Goal: Transaction & Acquisition: Purchase product/service

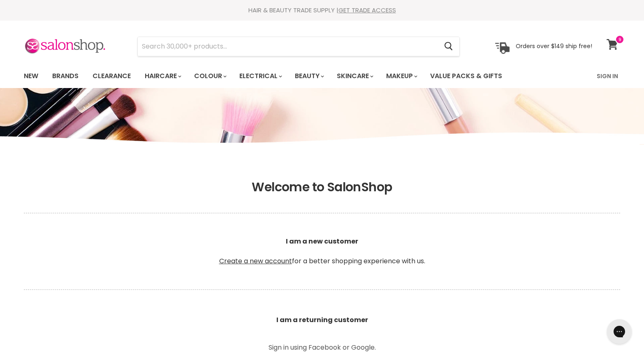
click at [612, 40] on icon at bounding box center [613, 44] width 12 height 11
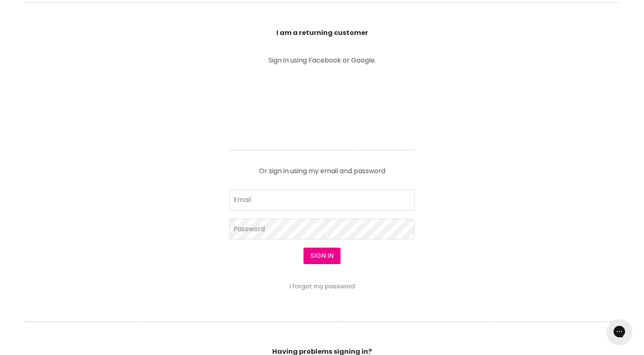
scroll to position [335, 0]
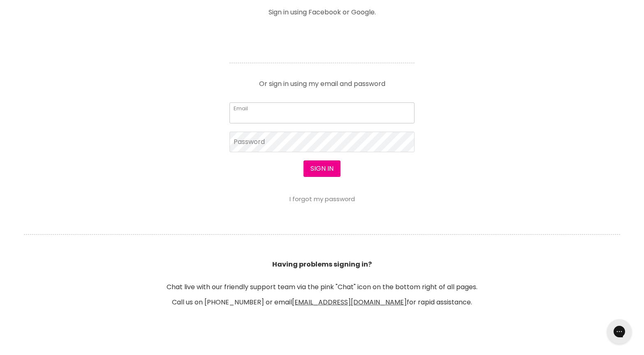
click at [248, 109] on input "Email" at bounding box center [322, 112] width 185 height 21
type input "kellieaboyd@outlook.com"
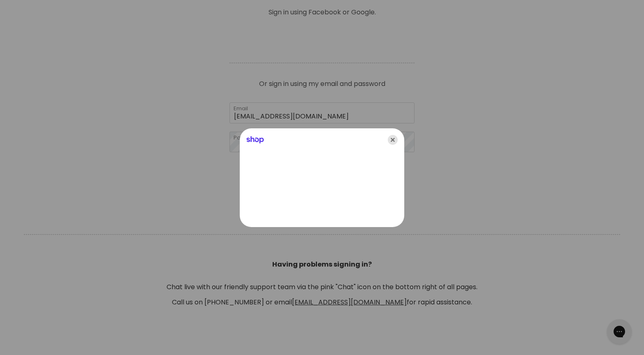
click at [394, 137] on icon "Close" at bounding box center [393, 140] width 10 height 10
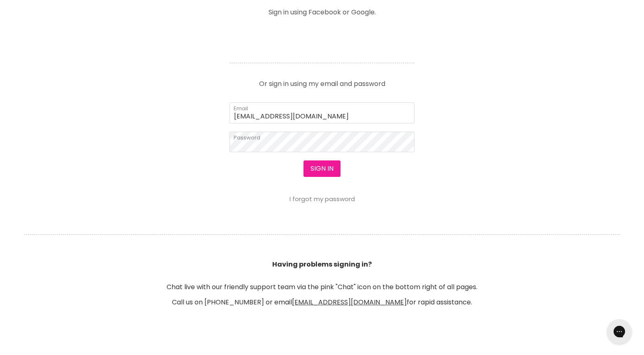
click at [316, 166] on button "Sign in" at bounding box center [322, 168] width 37 height 16
click at [322, 169] on button "Sign in" at bounding box center [322, 168] width 37 height 16
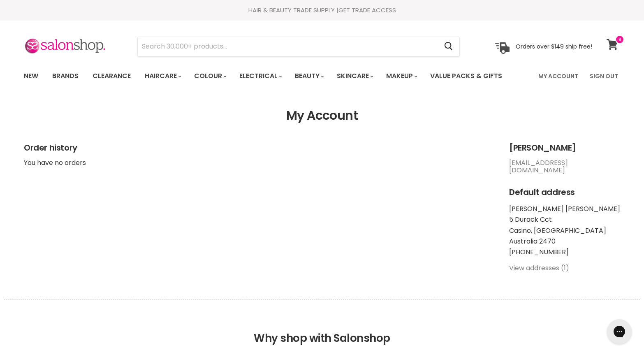
click at [614, 41] on icon at bounding box center [612, 44] width 11 height 11
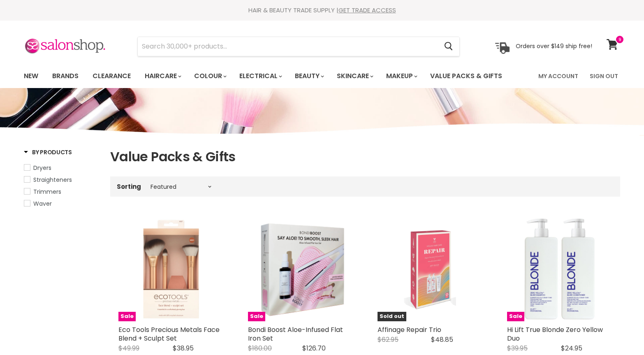
select select "manual"
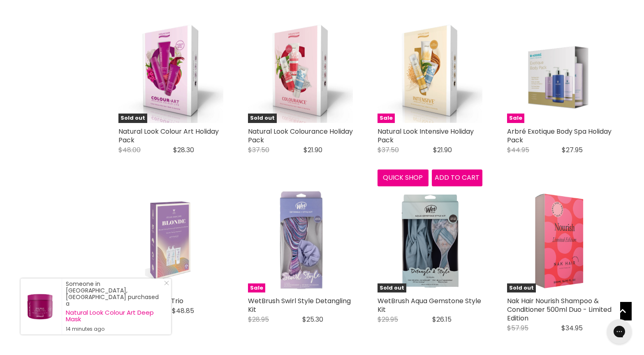
scroll to position [1566, 0]
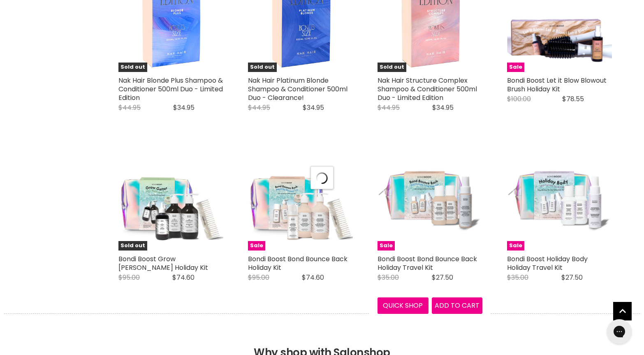
scroll to position [1966, 0]
select select "manual"
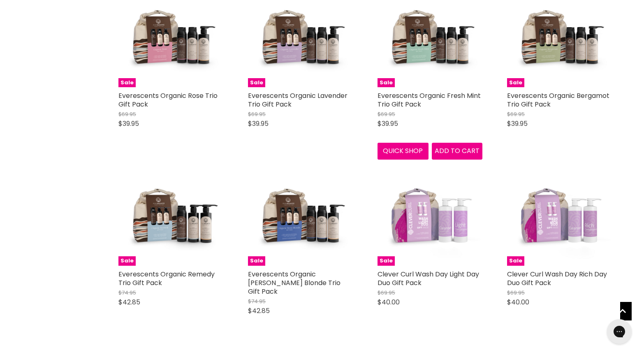
scroll to position [3887, 0]
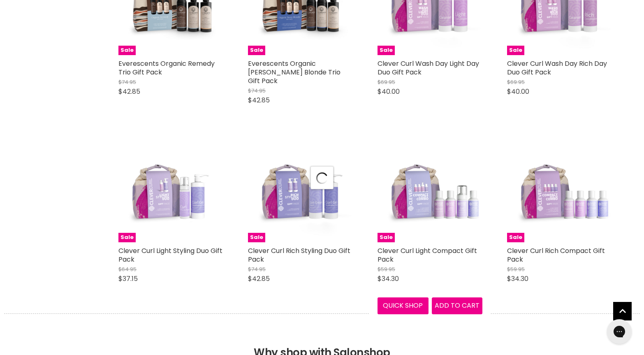
select select "manual"
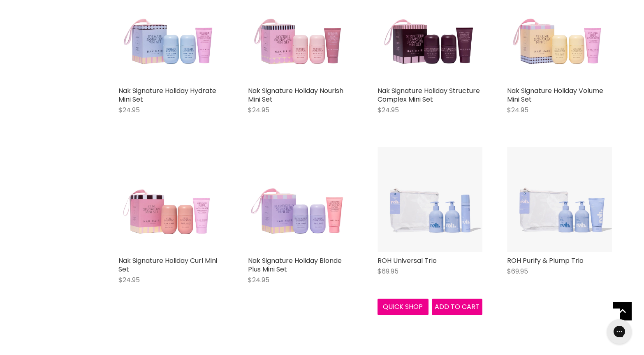
scroll to position [6019, 0]
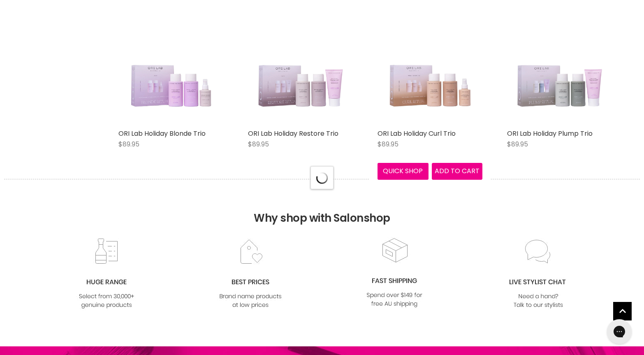
select select "manual"
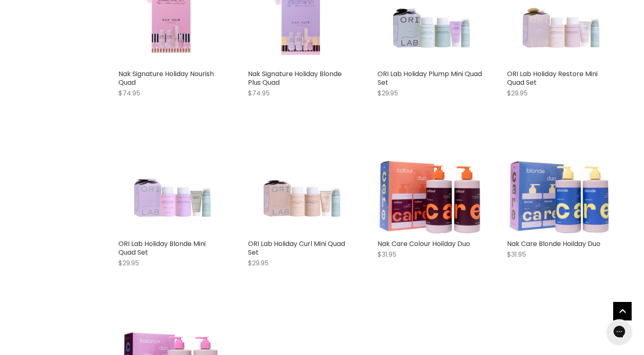
scroll to position [6500, 0]
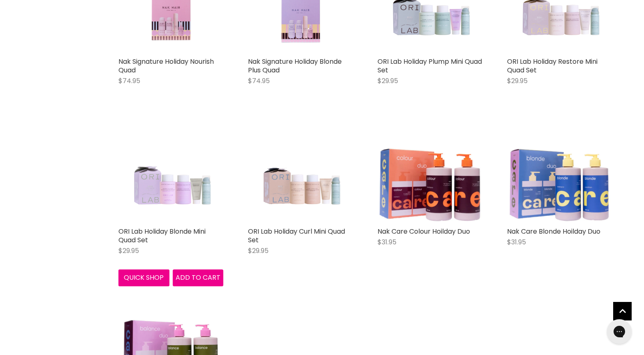
click at [195, 179] on img "Main content" at bounding box center [171, 170] width 84 height 105
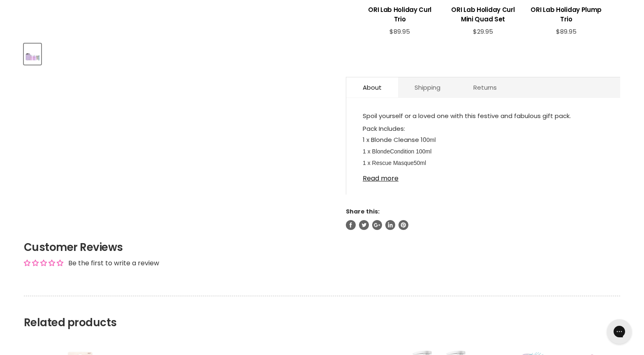
scroll to position [401, 0]
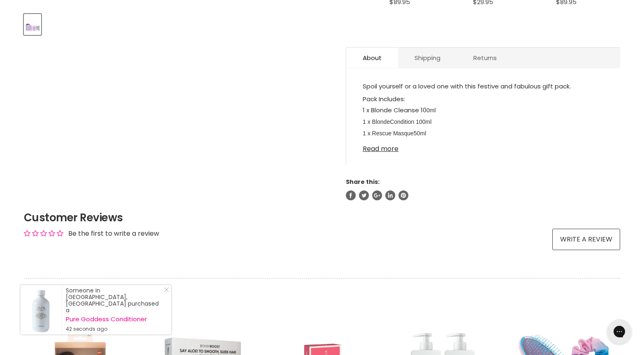
click at [383, 150] on link "Read more" at bounding box center [483, 146] width 241 height 12
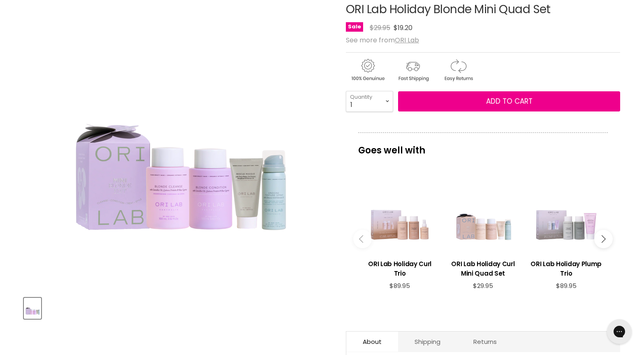
scroll to position [116, 0]
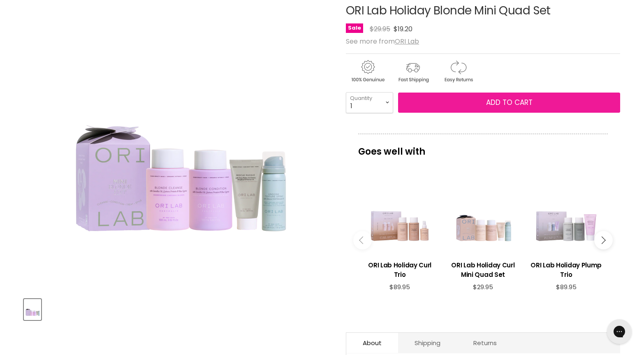
click at [503, 103] on span "Add to cart" at bounding box center [509, 103] width 46 height 10
click at [502, 102] on span "Add to cart" at bounding box center [509, 103] width 46 height 10
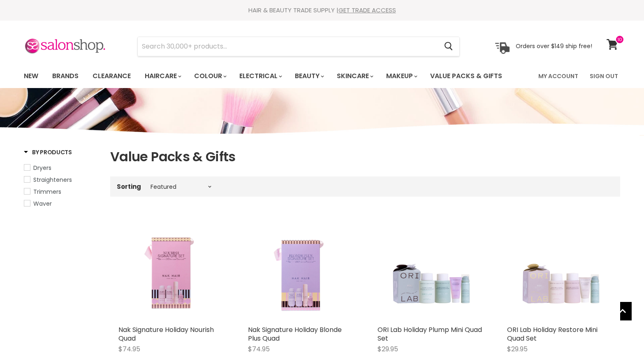
select select "manual"
click at [179, 47] on input "Search" at bounding box center [288, 46] width 300 height 19
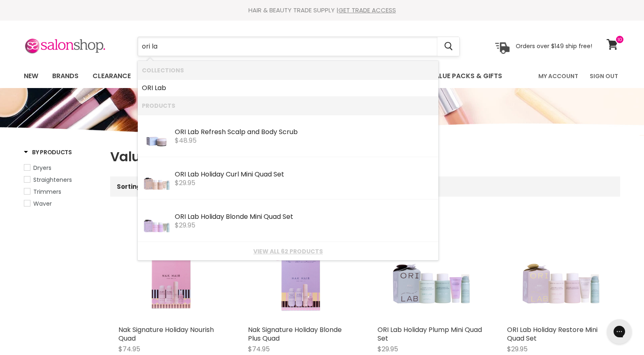
type input "ori lab"
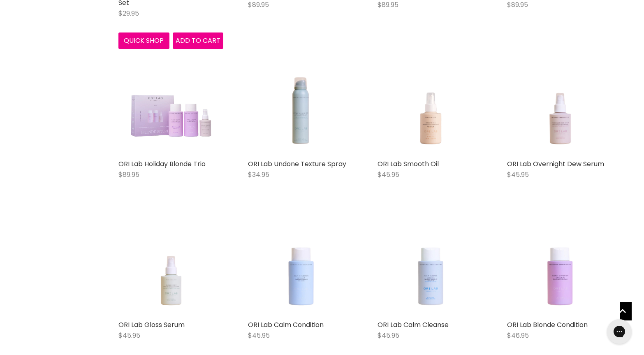
scroll to position [496, 0]
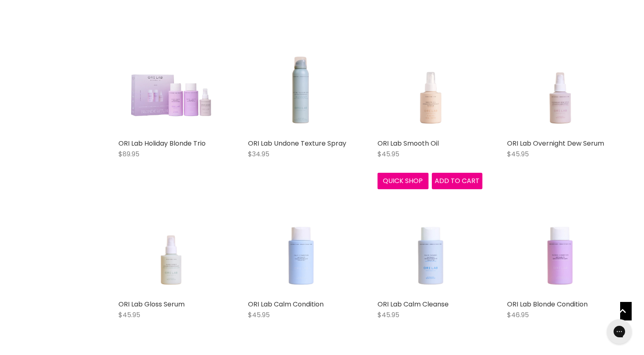
click at [430, 107] on img "Main content" at bounding box center [430, 82] width 84 height 105
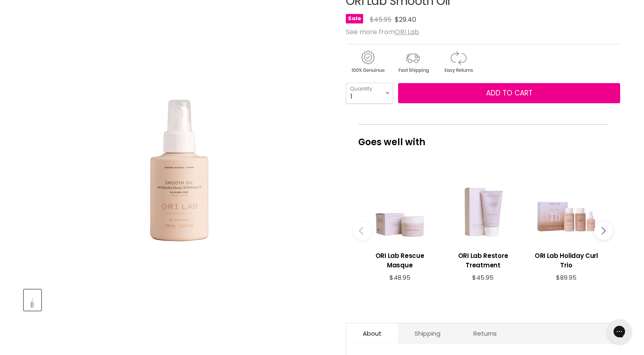
scroll to position [125, 0]
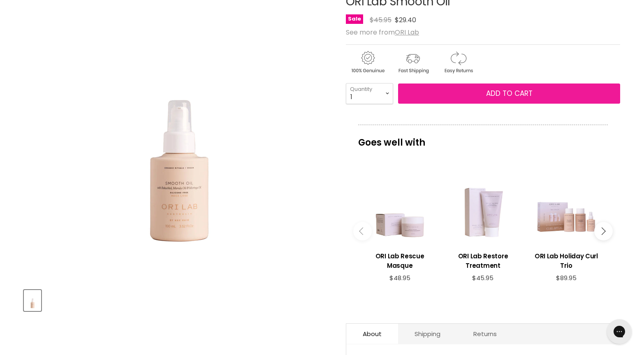
click at [492, 95] on span "Add to cart" at bounding box center [509, 93] width 46 height 10
click at [507, 93] on span "Add to cart" at bounding box center [509, 93] width 46 height 10
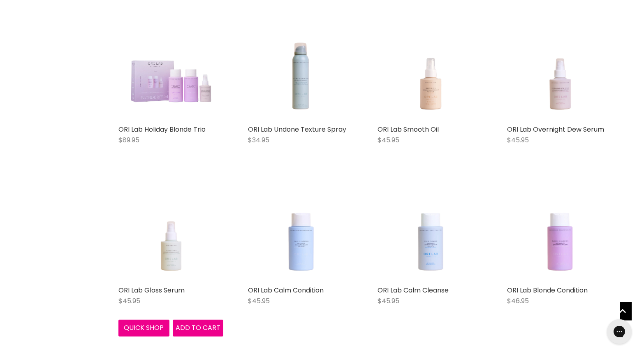
click at [169, 247] on img "Main content" at bounding box center [171, 229] width 84 height 105
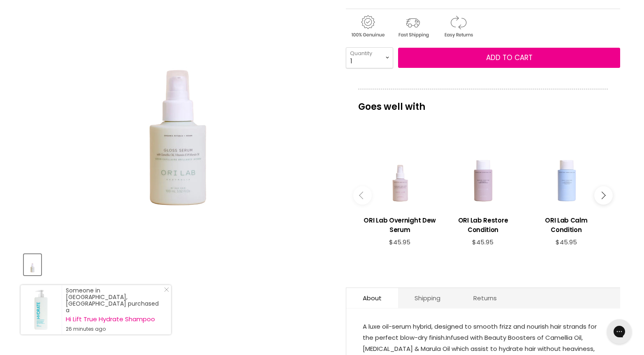
scroll to position [126, 0]
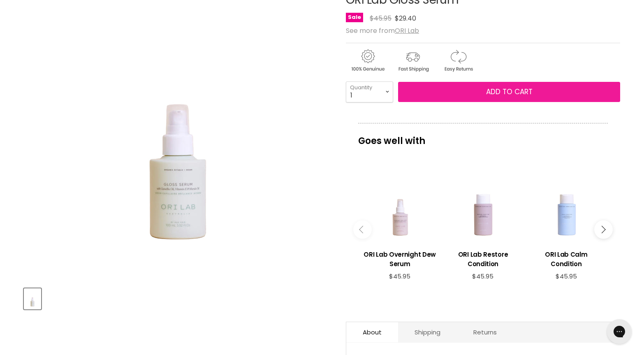
click at [510, 90] on span "Add to cart" at bounding box center [509, 92] width 46 height 10
click at [500, 90] on span "Add to cart" at bounding box center [509, 92] width 46 height 10
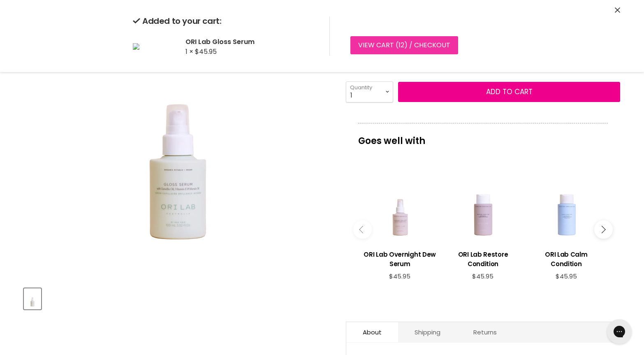
click at [390, 41] on link "View cart ( 12 ) / Checkout" at bounding box center [405, 45] width 108 height 18
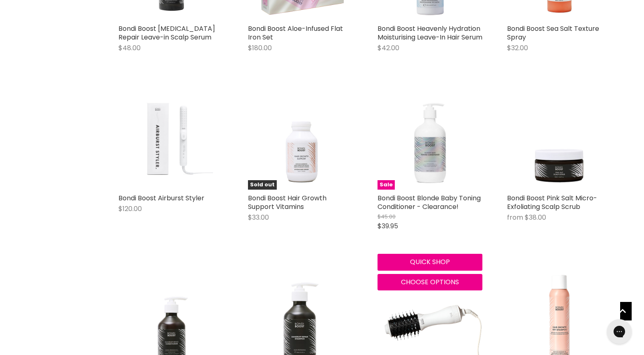
scroll to position [790, 0]
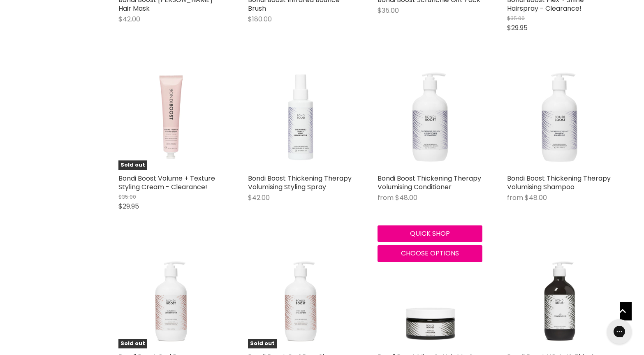
scroll to position [1881, 0]
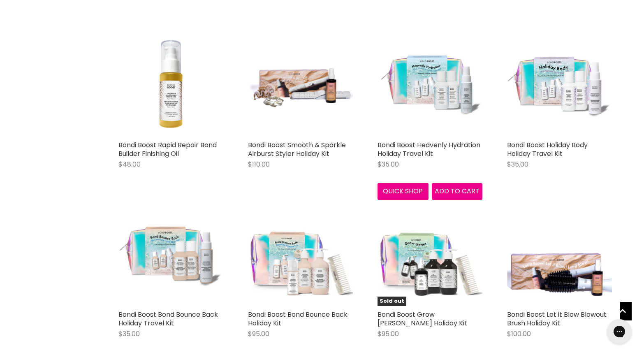
scroll to position [2451, 0]
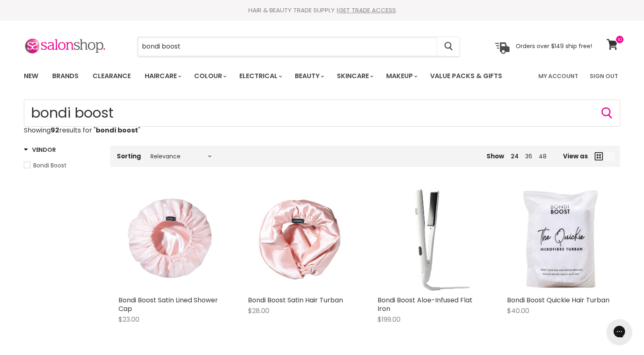
drag, startPoint x: 185, startPoint y: 45, endPoint x: 109, endPoint y: 44, distance: 75.3
click at [109, 44] on div "bondi boost Cancel Orders over $149 ship free!" at bounding box center [308, 46] width 569 height 19
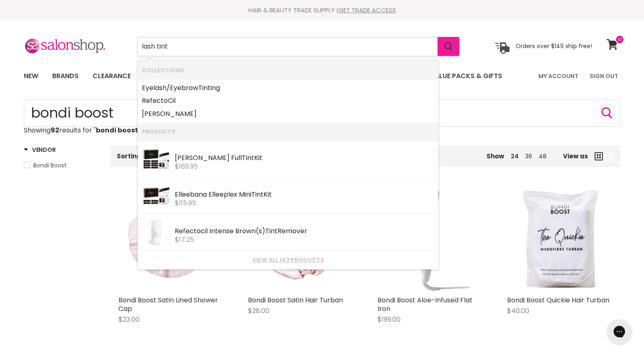
type input "lash tint"
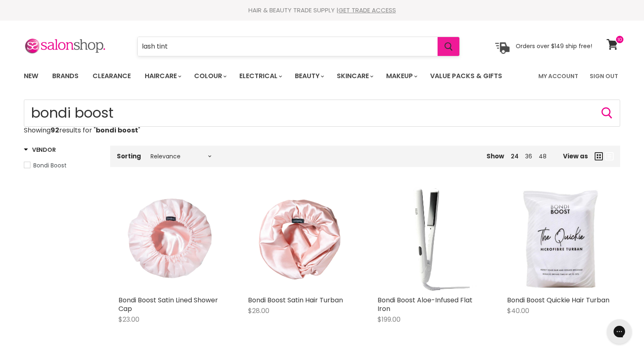
click at [449, 45] on icon "Search" at bounding box center [449, 46] width 8 height 9
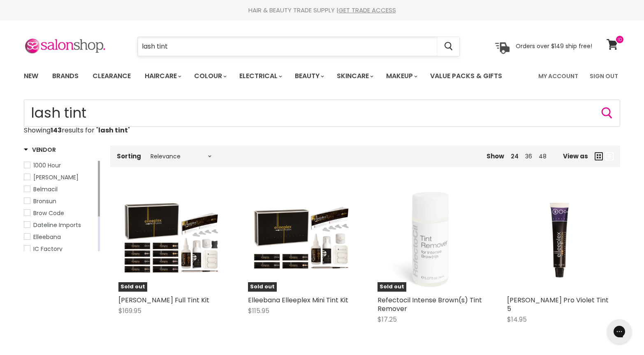
click at [158, 43] on input "lash tint" at bounding box center [288, 46] width 300 height 19
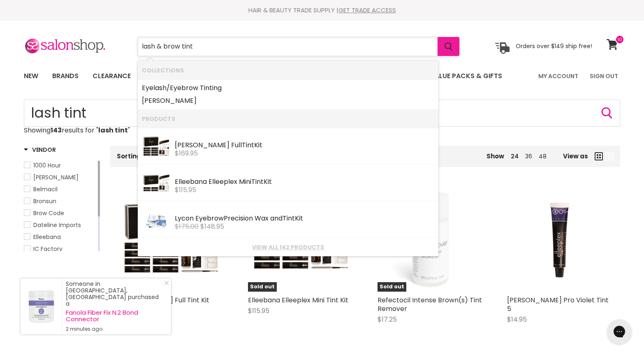
type input "lash & brow tint"
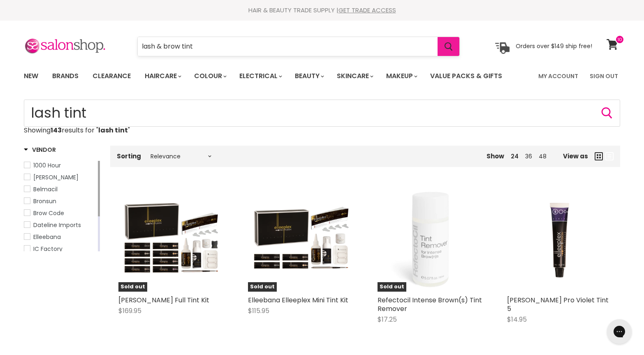
click at [451, 46] on icon "Search" at bounding box center [449, 46] width 8 height 9
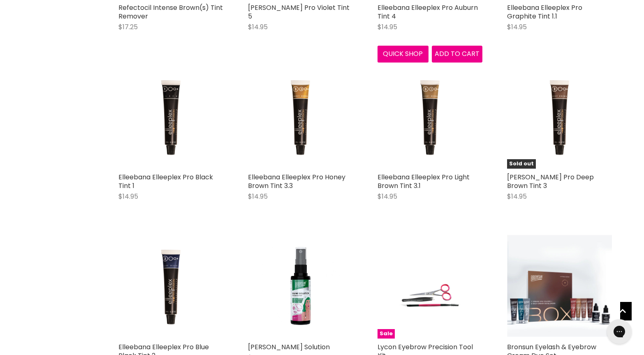
scroll to position [811, 0]
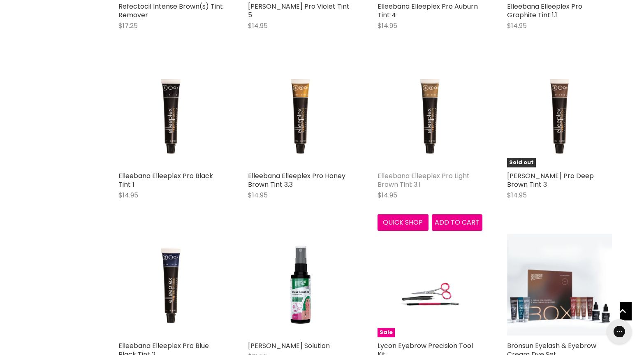
click at [422, 173] on link "Elleebana Elleeplex Pro Light Brown Tint 3.1" at bounding box center [424, 180] width 92 height 18
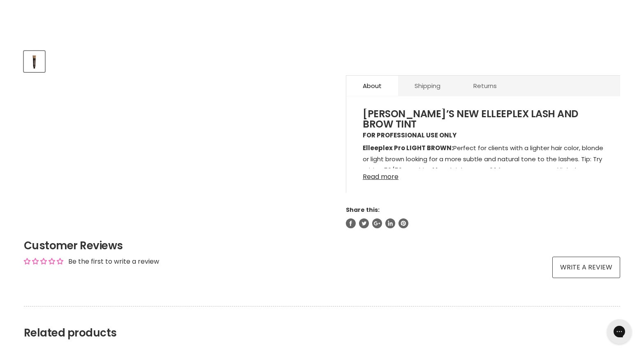
click at [381, 174] on link "Read more" at bounding box center [483, 174] width 241 height 12
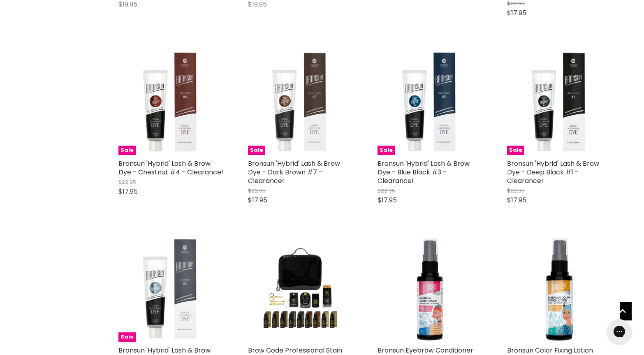
scroll to position [1890, 0]
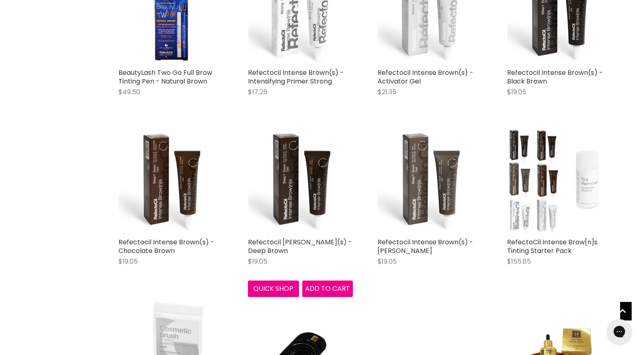
scroll to position [2681, 0]
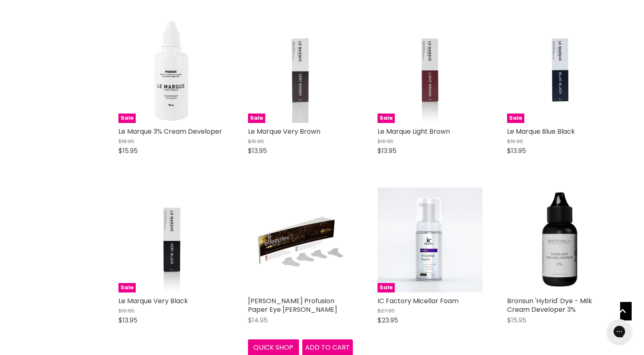
scroll to position [3836, 0]
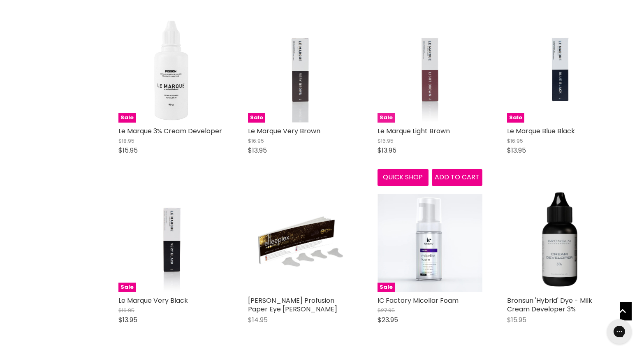
click at [430, 54] on img "Main content" at bounding box center [430, 70] width 70 height 105
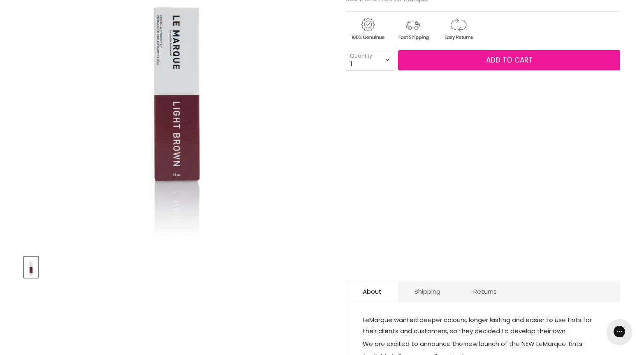
click at [521, 60] on span "Add to cart" at bounding box center [509, 60] width 46 height 10
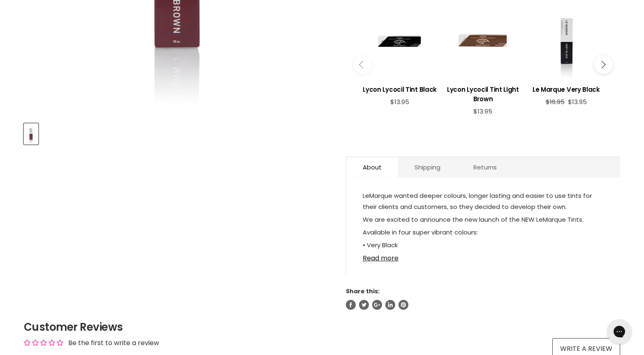
scroll to position [293, 0]
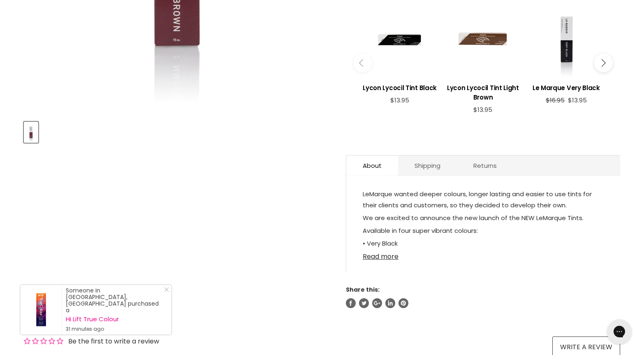
click at [382, 258] on link "Read more" at bounding box center [483, 254] width 241 height 12
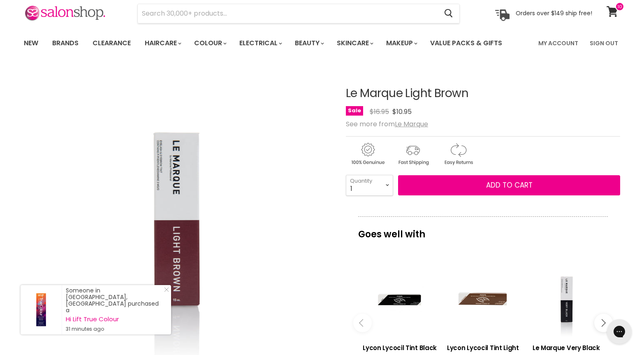
scroll to position [33, 0]
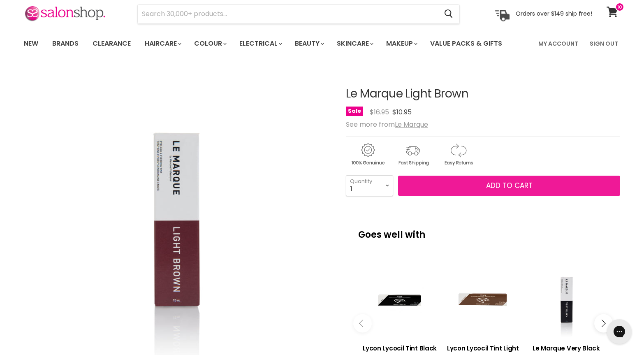
click at [508, 184] on span "Add to cart" at bounding box center [509, 186] width 46 height 10
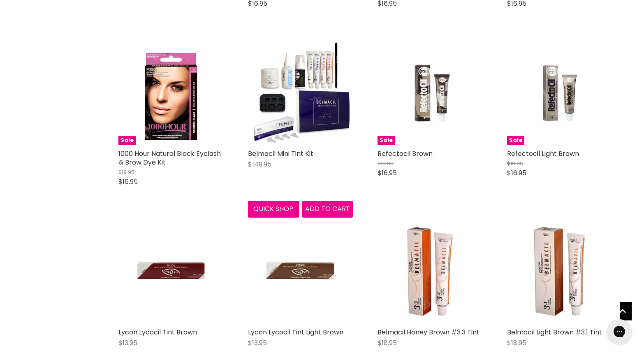
scroll to position [1375, 0]
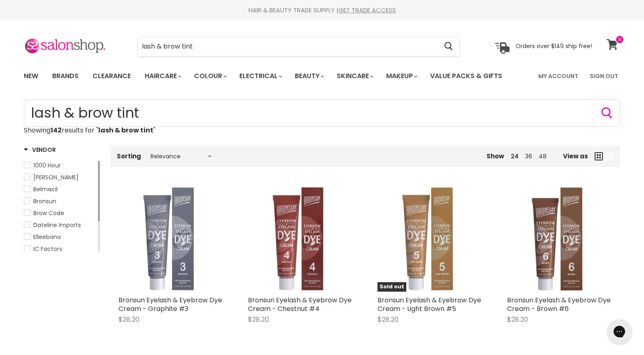
click at [615, 45] on icon at bounding box center [612, 44] width 11 height 11
